Goal: Check status

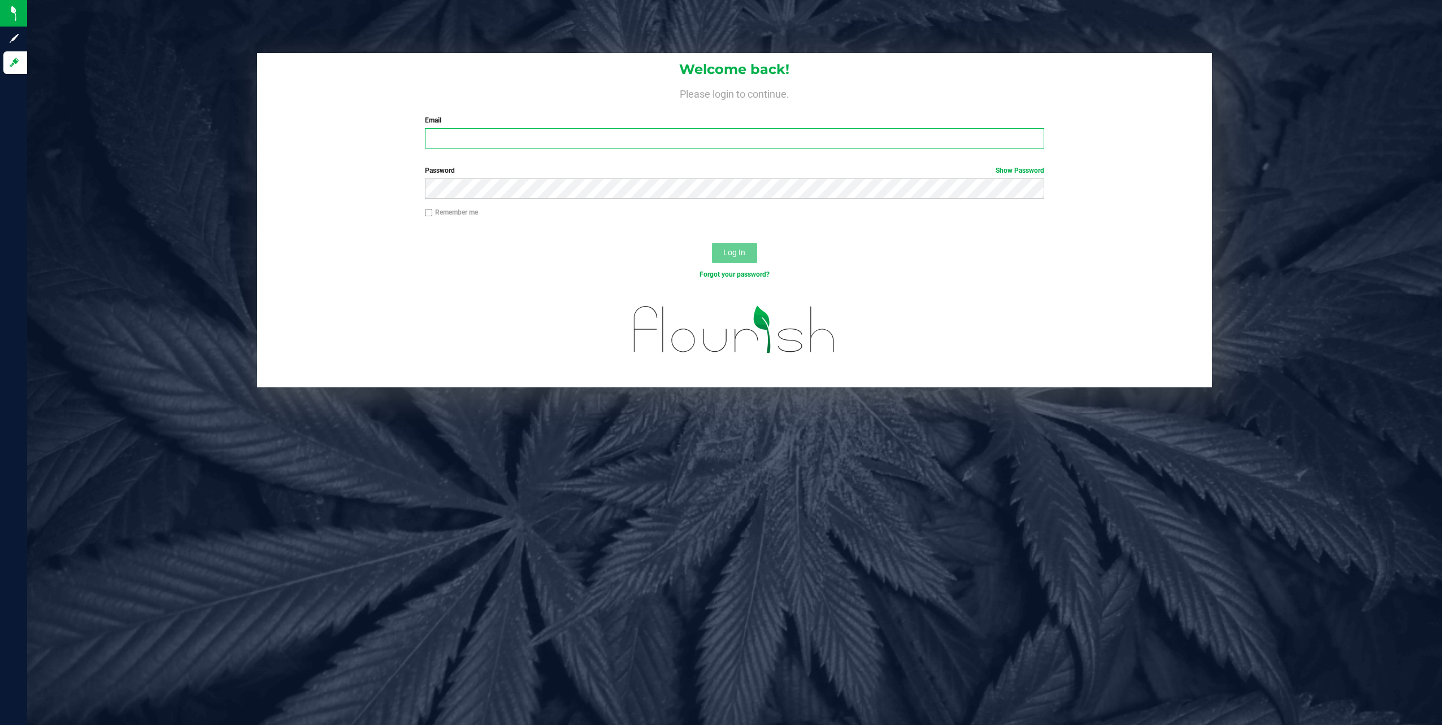
type input "[EMAIL_ADDRESS][DOMAIN_NAME]"
click at [728, 260] on button "Log In" at bounding box center [734, 253] width 45 height 20
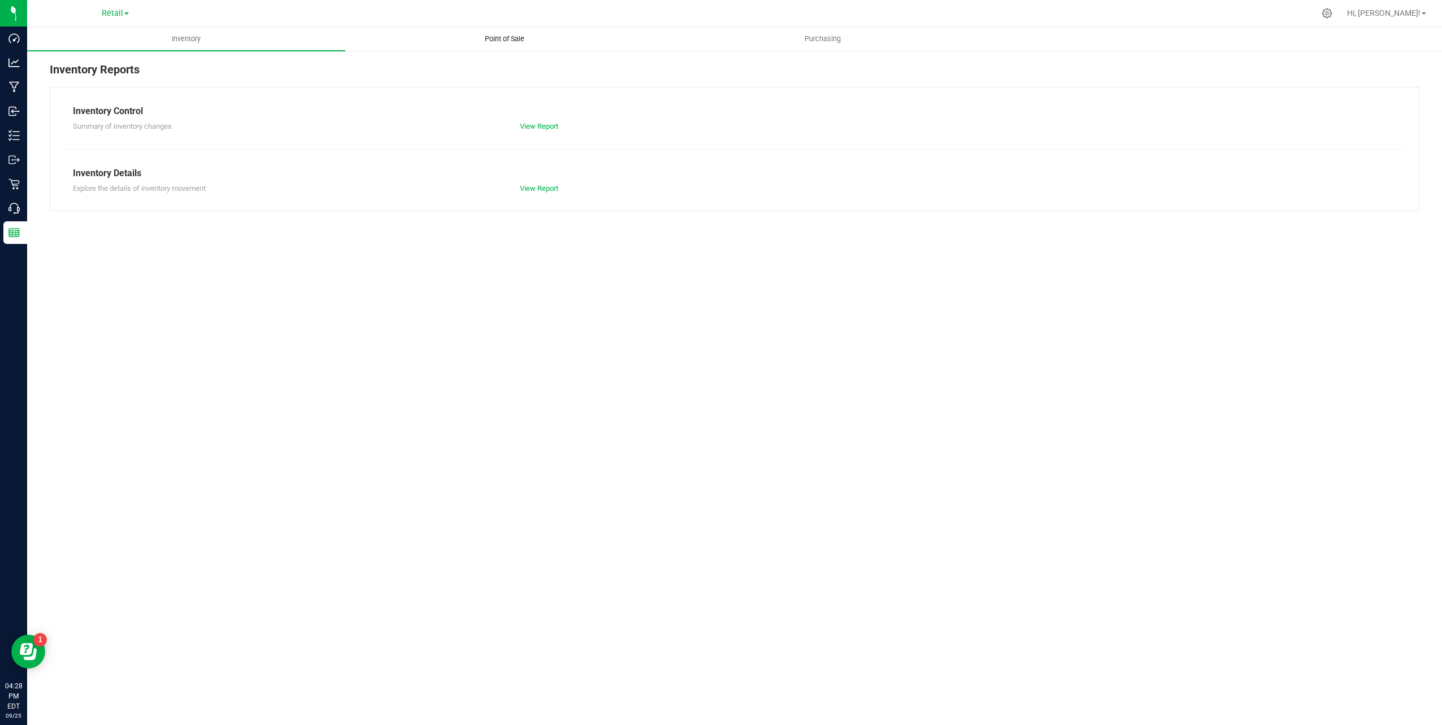
click at [515, 42] on span "Point of Sale" at bounding box center [504, 39] width 70 height 10
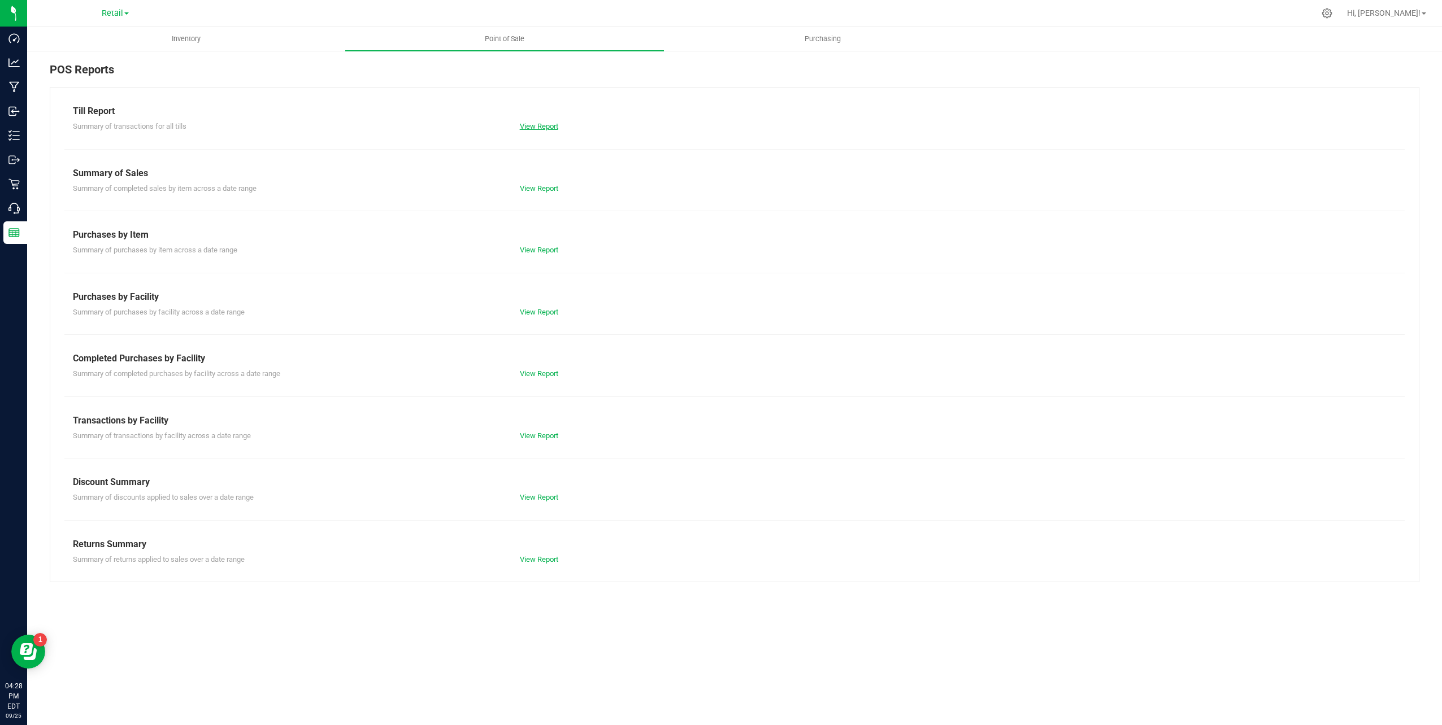
click at [527, 130] on link "View Report" at bounding box center [539, 126] width 38 height 8
